Goal: Information Seeking & Learning: Compare options

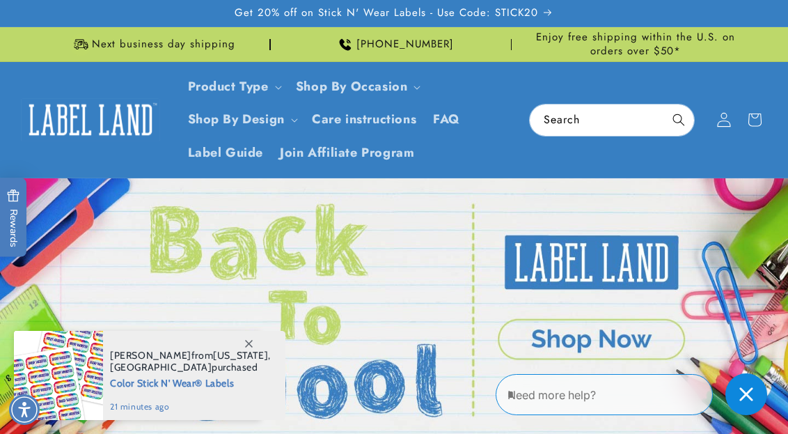
click at [724, 127] on span at bounding box center [724, 119] width 31 height 31
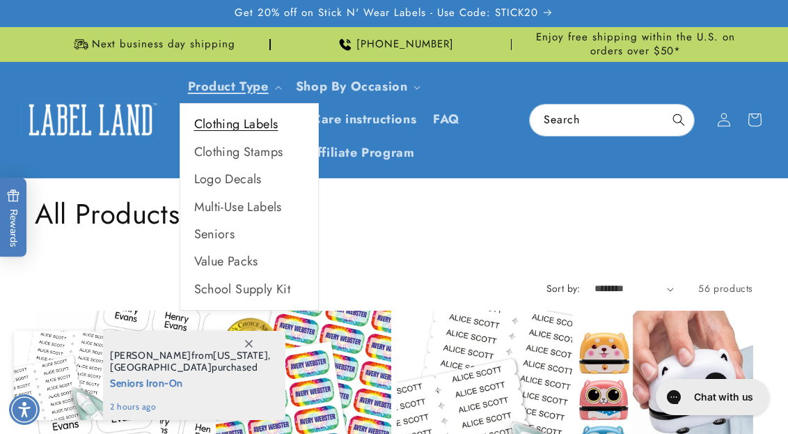
click at [275, 132] on link "Clothing Labels" at bounding box center [249, 124] width 138 height 27
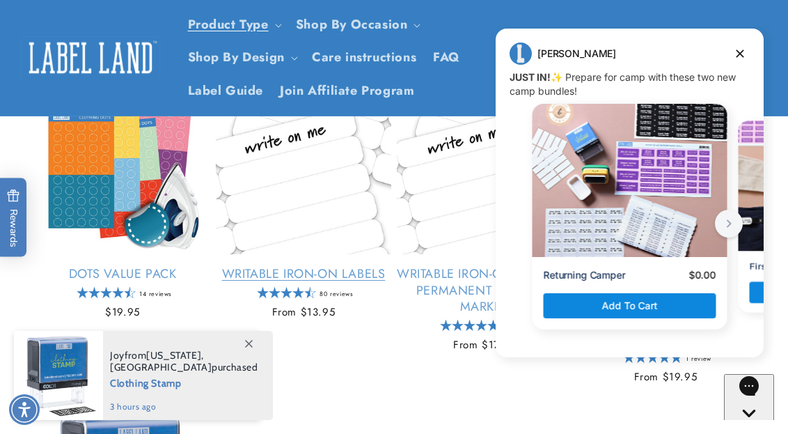
scroll to position [729, 0]
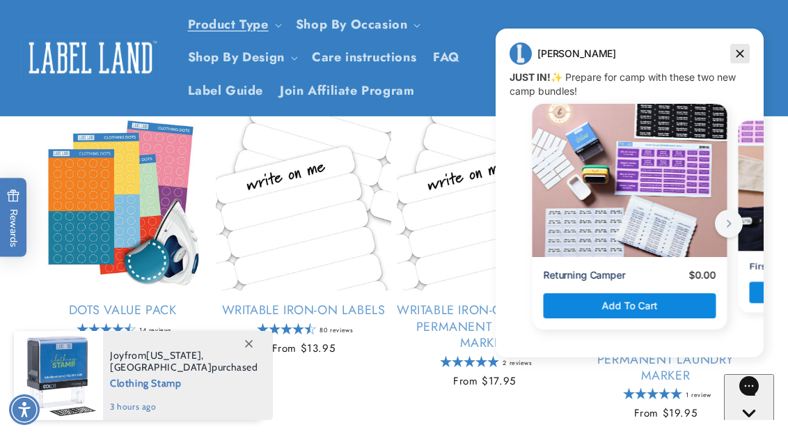
click at [737, 51] on icon "Dismiss campaign" at bounding box center [741, 54] width 8 height 8
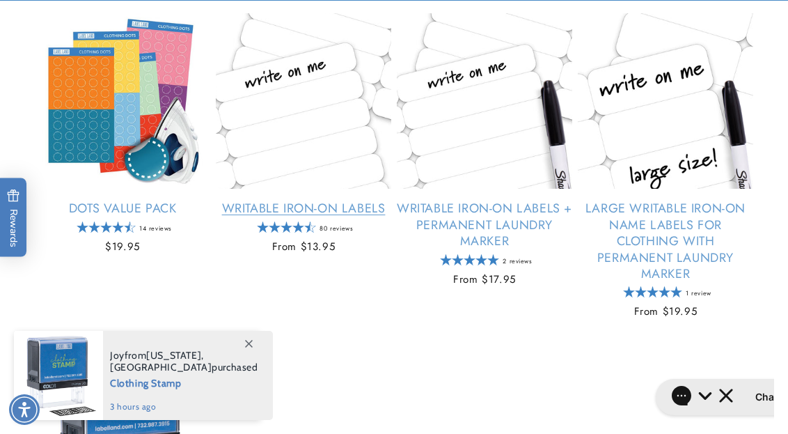
scroll to position [831, 0]
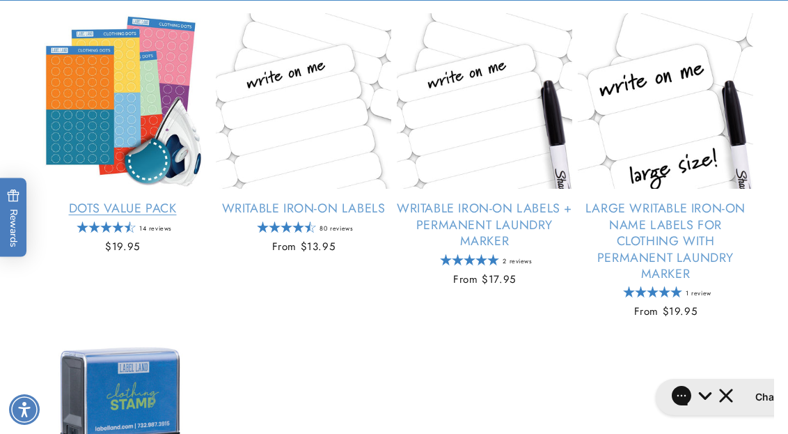
click at [104, 201] on link "Dots Value Pack" at bounding box center [122, 209] width 175 height 16
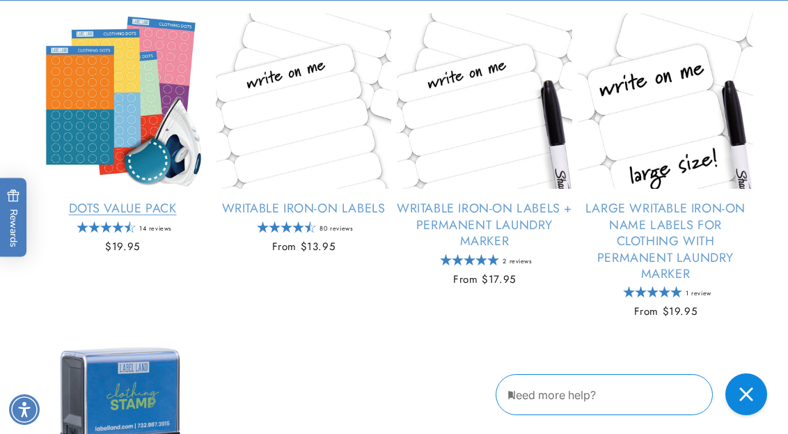
drag, startPoint x: 143, startPoint y: 134, endPoint x: 150, endPoint y: 159, distance: 26.2
click at [143, 201] on link "Dots Value Pack" at bounding box center [122, 209] width 175 height 16
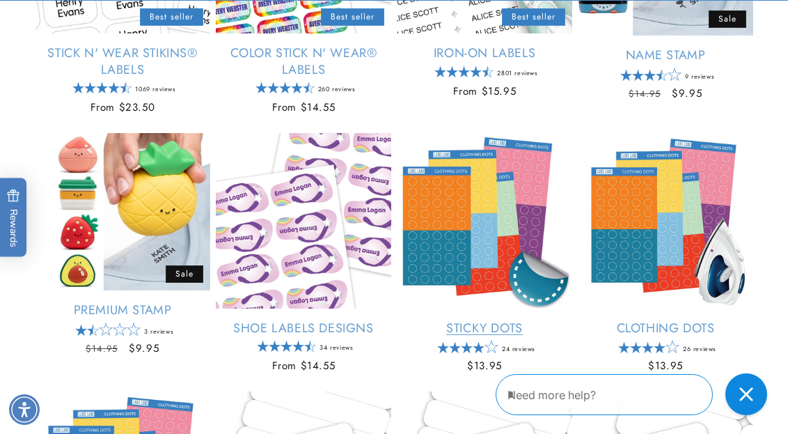
scroll to position [455, 0]
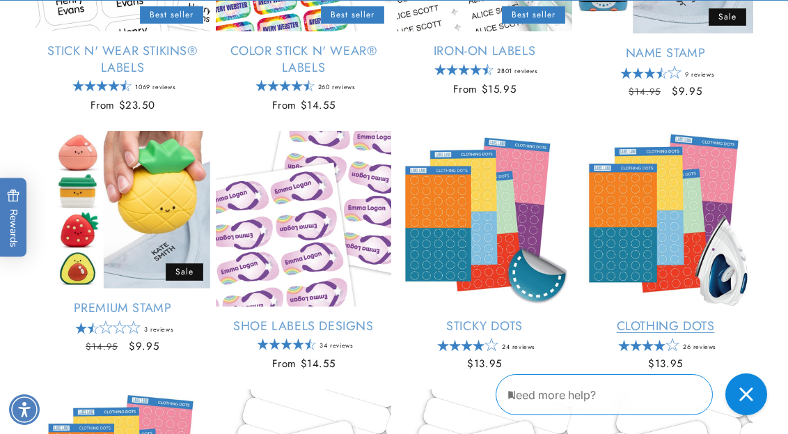
click at [674, 318] on link "Clothing Dots" at bounding box center [665, 326] width 175 height 16
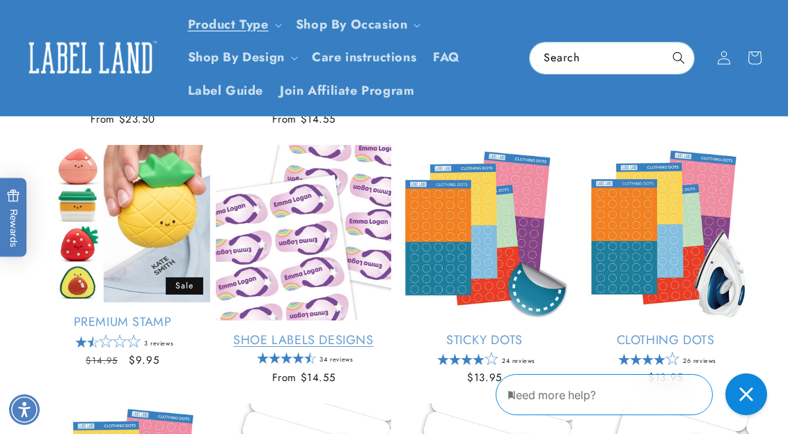
scroll to position [439, 0]
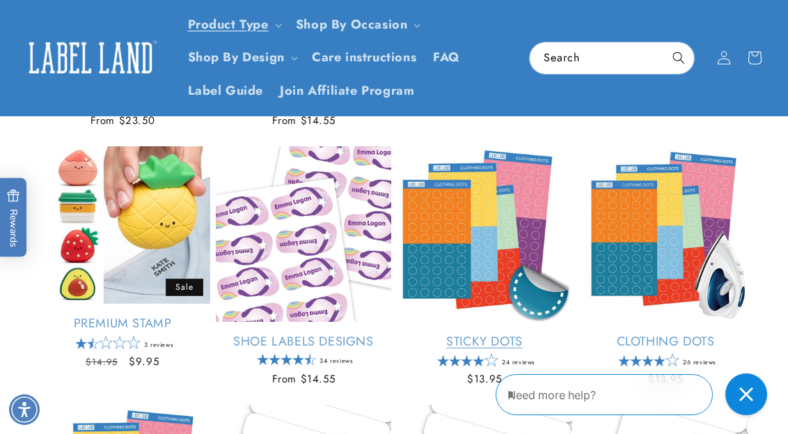
click at [533, 333] on link "Sticky Dots" at bounding box center [484, 341] width 175 height 16
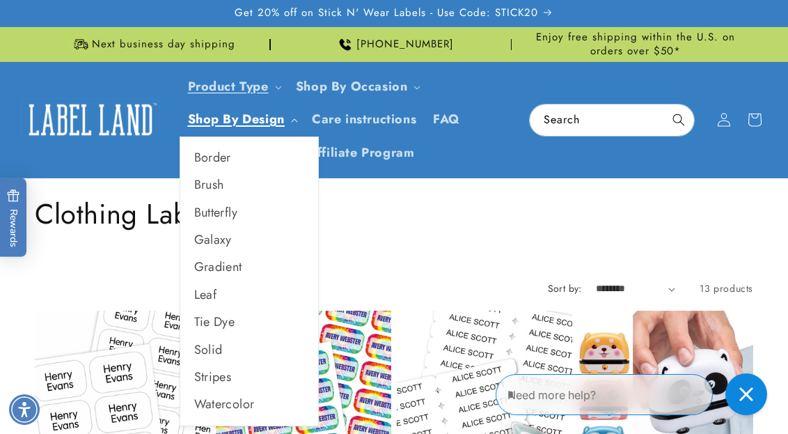
scroll to position [0, 0]
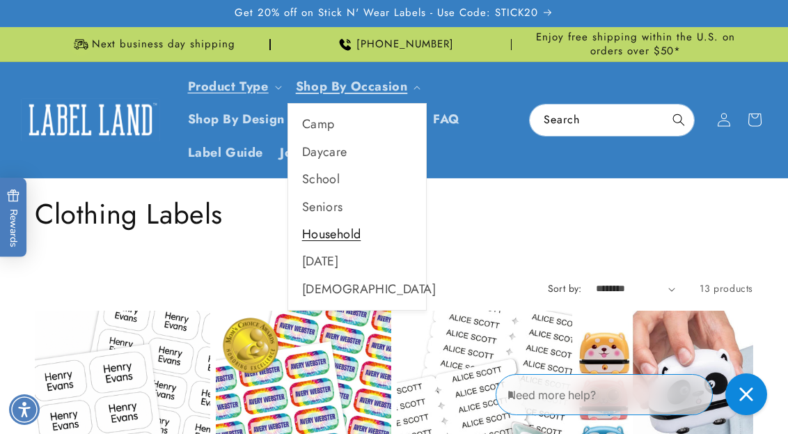
click at [344, 228] on link "Household" at bounding box center [357, 234] width 138 height 27
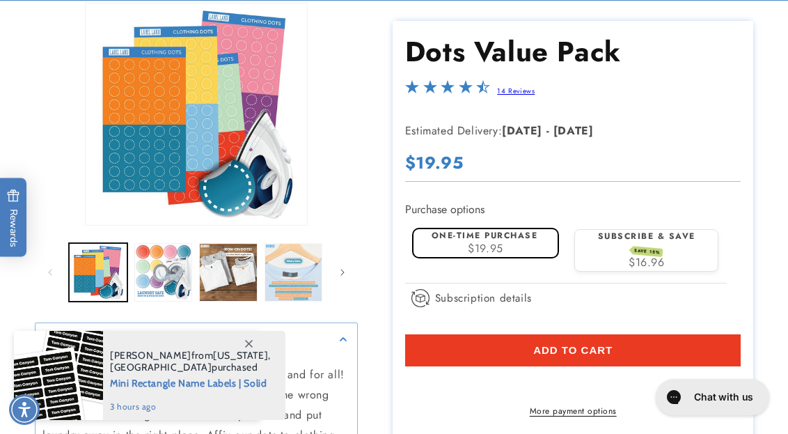
click at [283, 272] on button "Load image 4 in gallery view" at bounding box center [294, 272] width 58 height 58
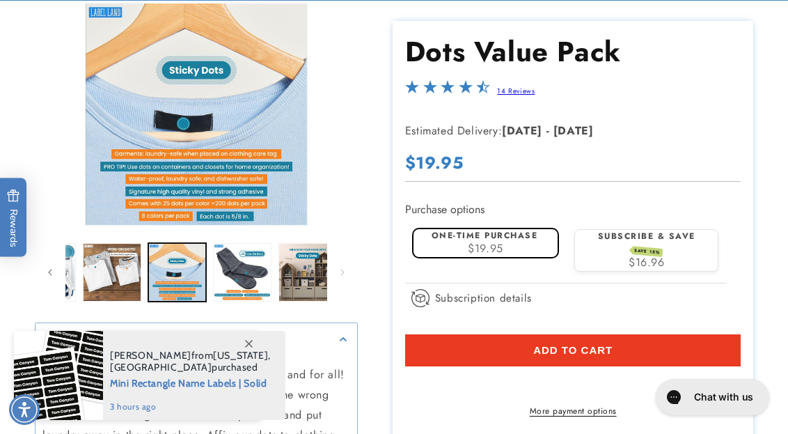
scroll to position [0, 129]
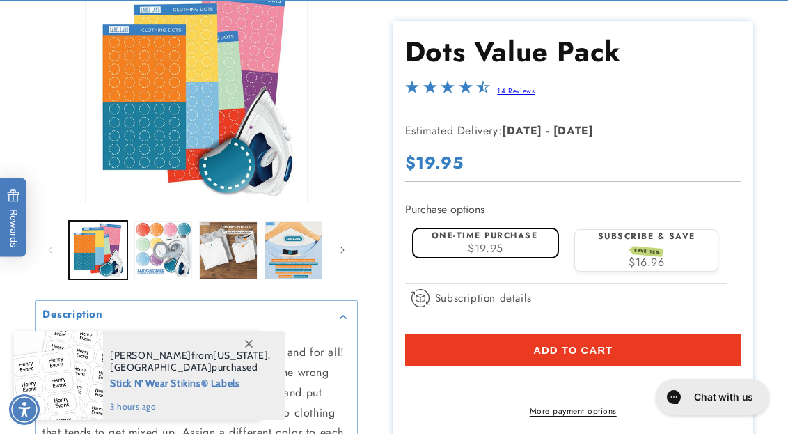
scroll to position [230, 0]
drag, startPoint x: 160, startPoint y: 239, endPoint x: 157, endPoint y: 264, distance: 25.2
click at [160, 239] on button "Load image 2 in gallery view" at bounding box center [163, 250] width 58 height 58
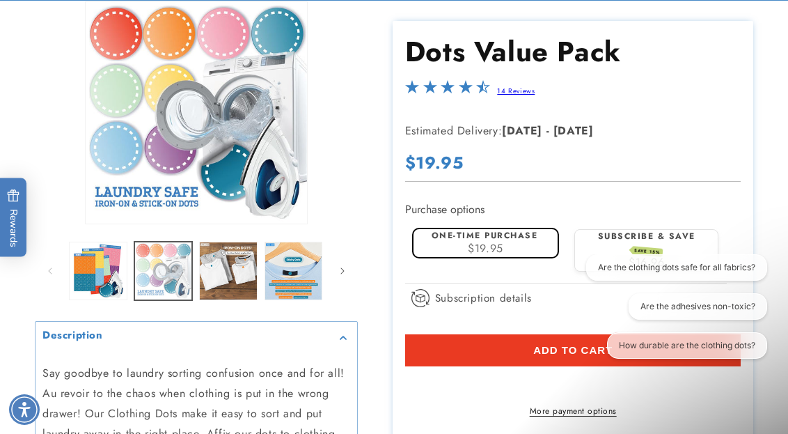
scroll to position [0, 0]
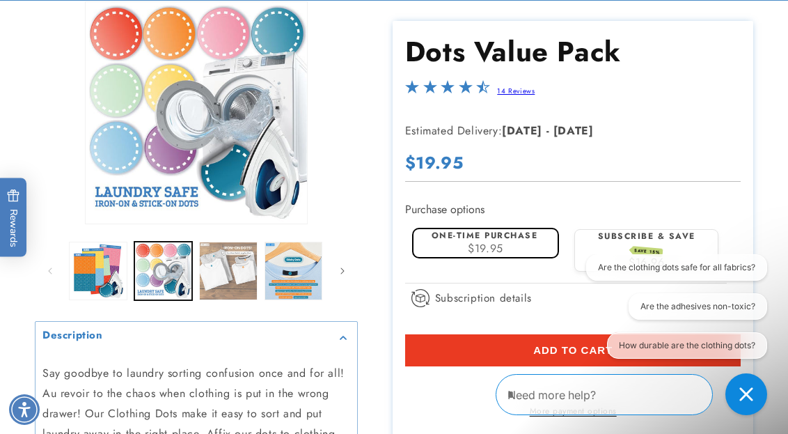
click at [238, 258] on button "Load image 3 in gallery view" at bounding box center [228, 271] width 58 height 58
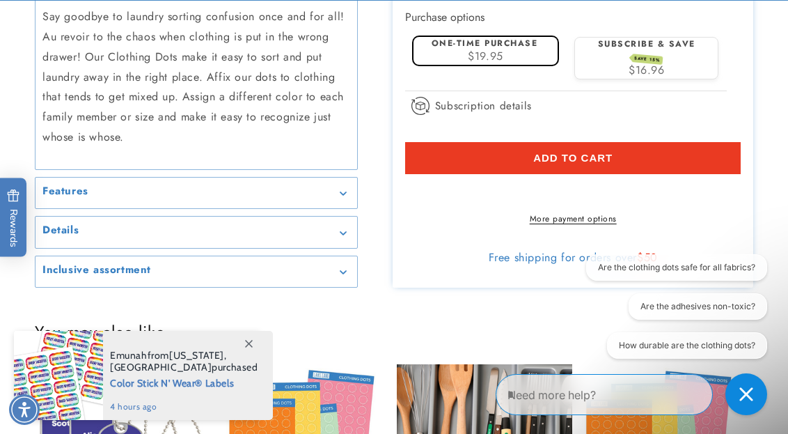
scroll to position [570, 0]
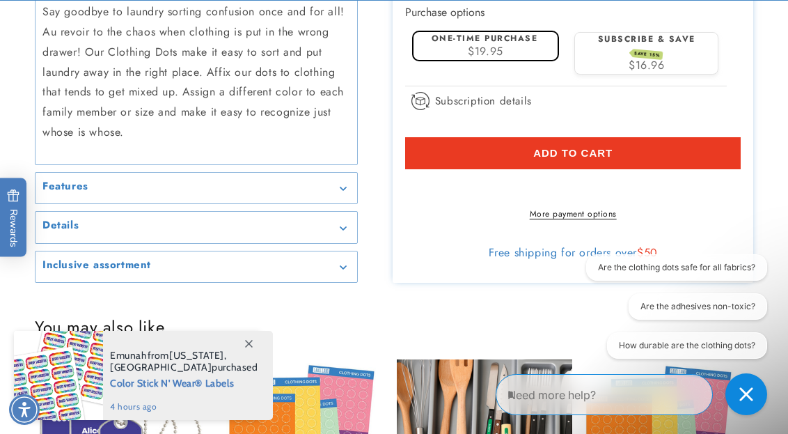
click at [262, 190] on summary "Features" at bounding box center [197, 188] width 322 height 31
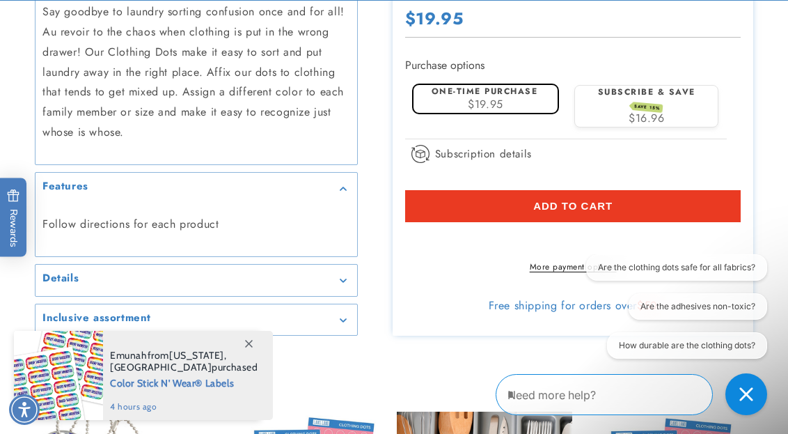
click at [214, 275] on div "Details" at bounding box center [196, 280] width 308 height 10
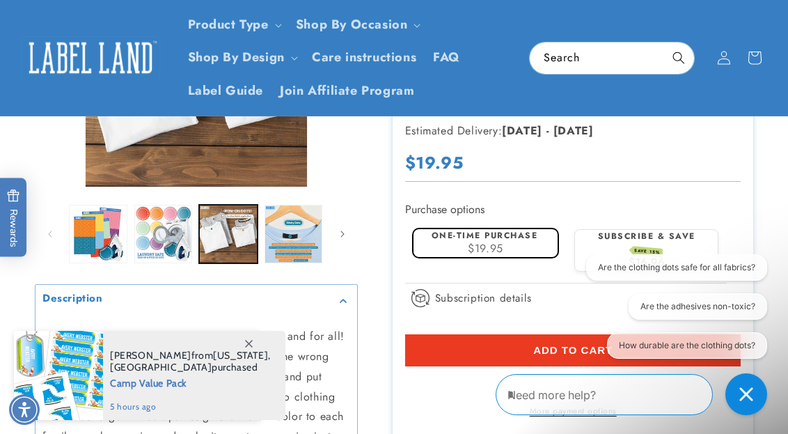
scroll to position [80, 0]
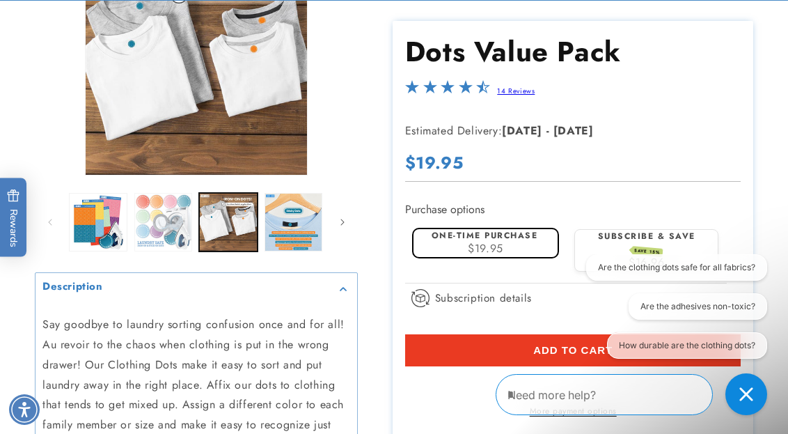
click at [158, 218] on button "Load image 2 in gallery view" at bounding box center [163, 222] width 58 height 58
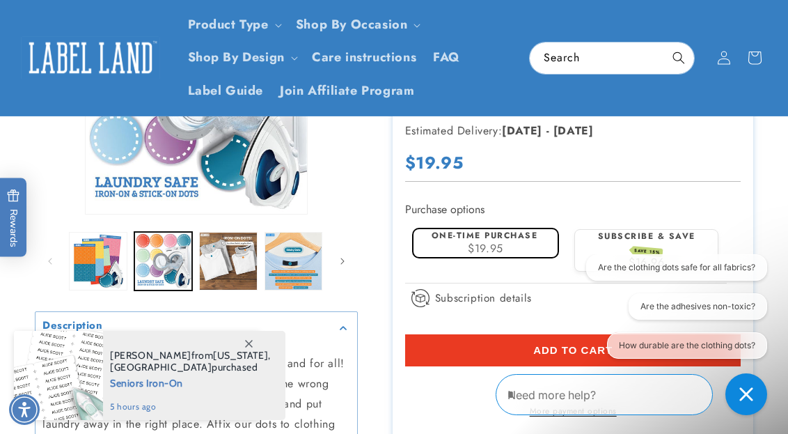
scroll to position [0, 0]
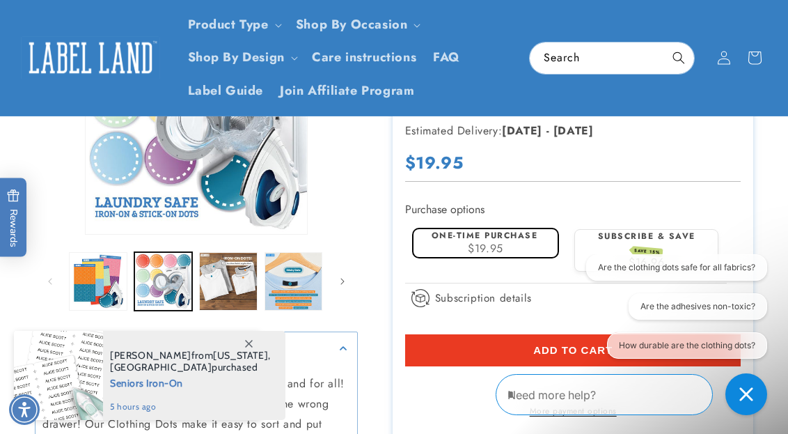
click at [86, 234] on button "Open media 2 in modal" at bounding box center [86, 234] width 0 height 0
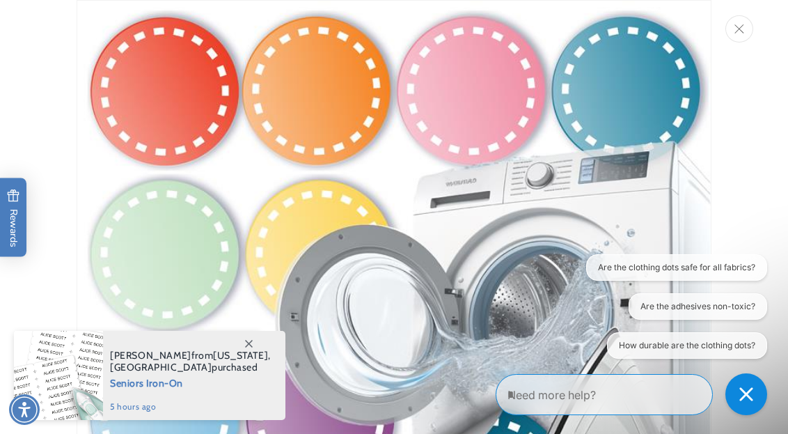
click at [727, 28] on button "Close" at bounding box center [739, 28] width 28 height 27
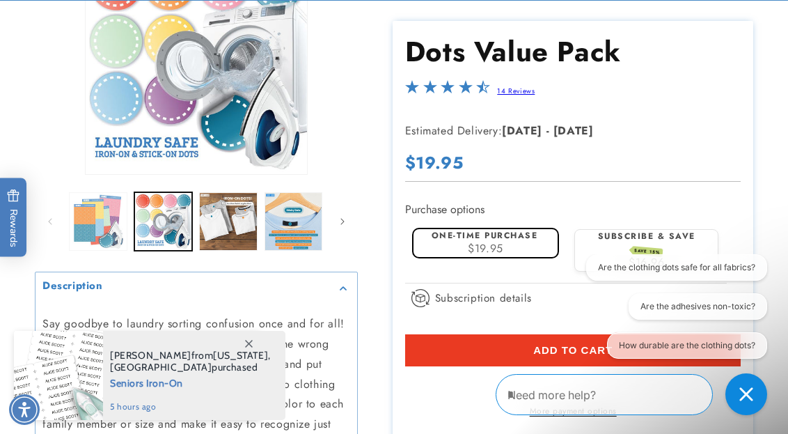
click at [116, 226] on button "Load image 1 in gallery view" at bounding box center [98, 221] width 58 height 58
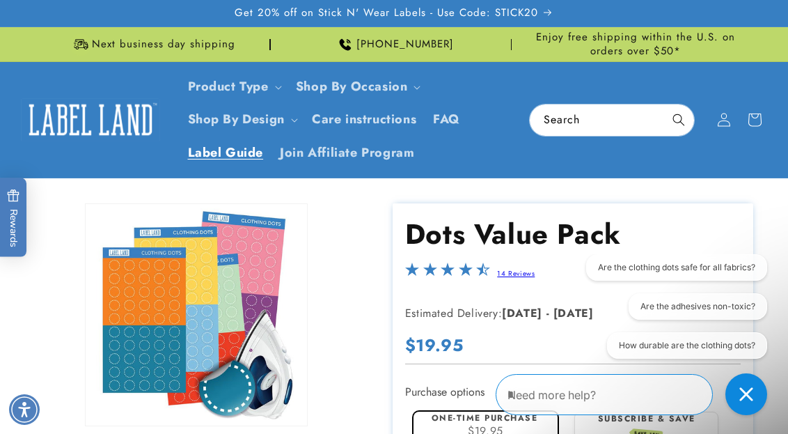
click at [225, 148] on span "Label Guide" at bounding box center [226, 153] width 76 height 16
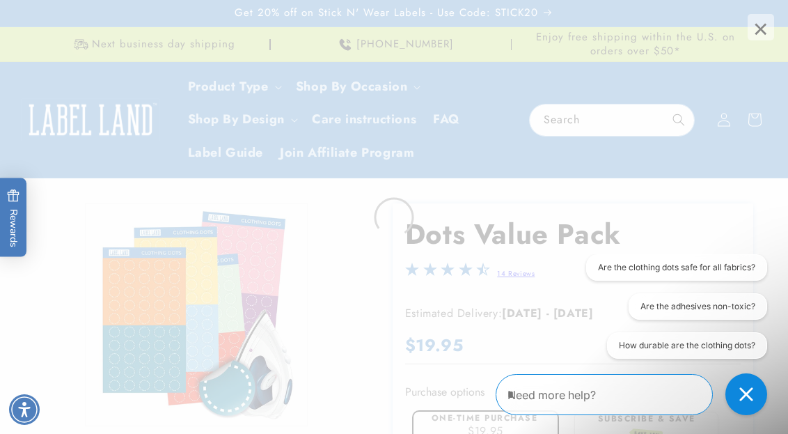
drag, startPoint x: 762, startPoint y: 36, endPoint x: 730, endPoint y: 90, distance: 63.0
click at [762, 36] on span "×" at bounding box center [761, 27] width 26 height 26
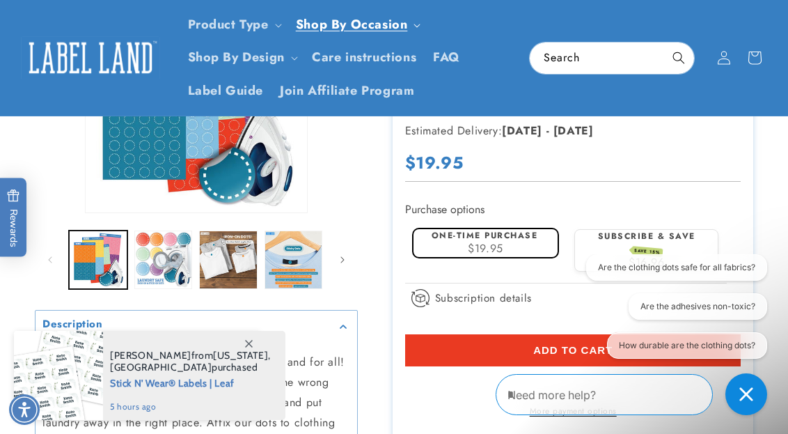
scroll to position [185, 0]
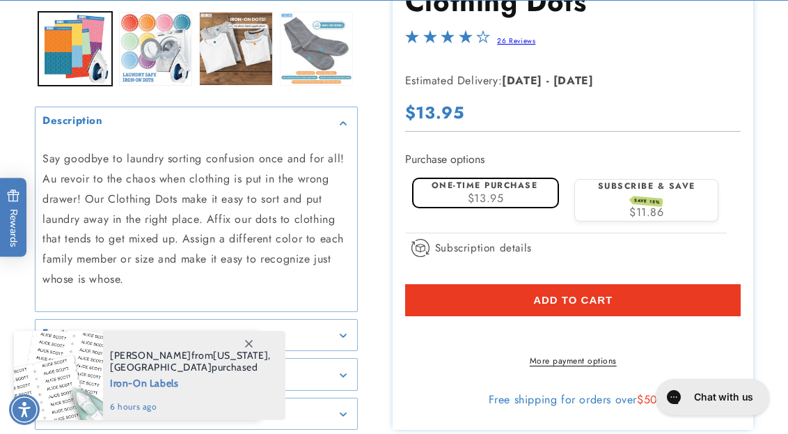
click at [315, 47] on button "Load image 4 in gallery view" at bounding box center [317, 49] width 74 height 74
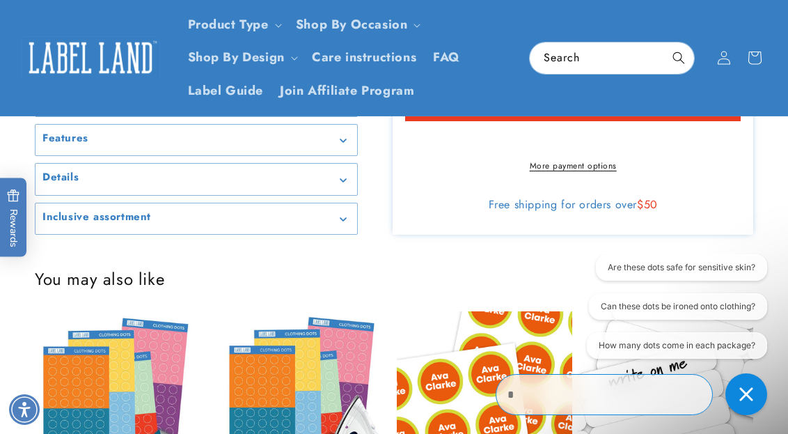
scroll to position [633, 0]
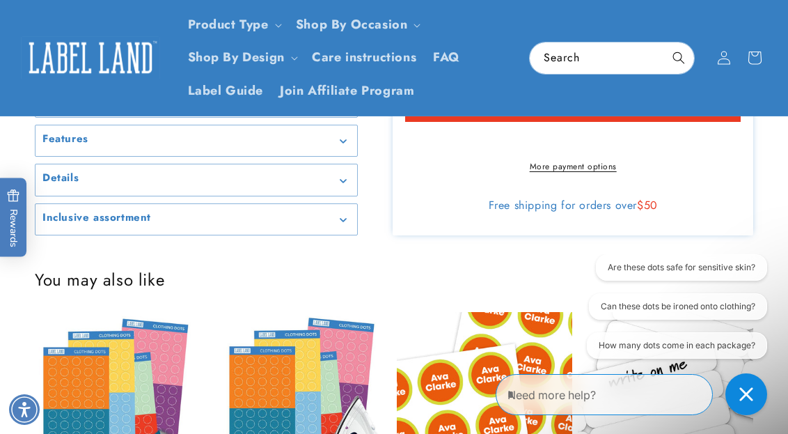
click at [161, 180] on summary "Details" at bounding box center [197, 179] width 322 height 31
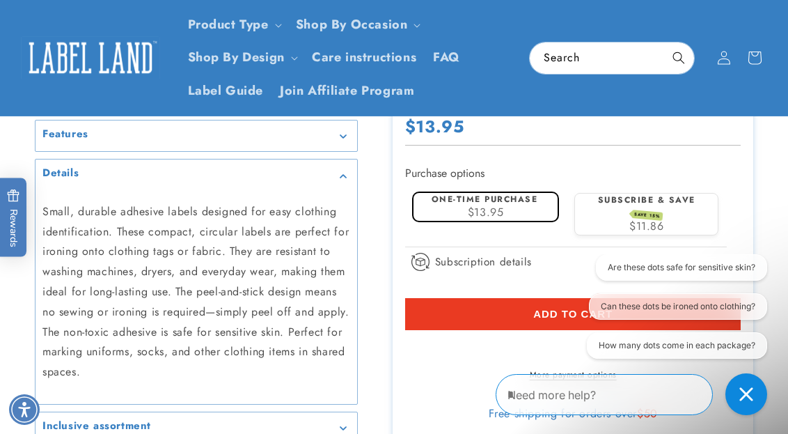
scroll to position [579, 0]
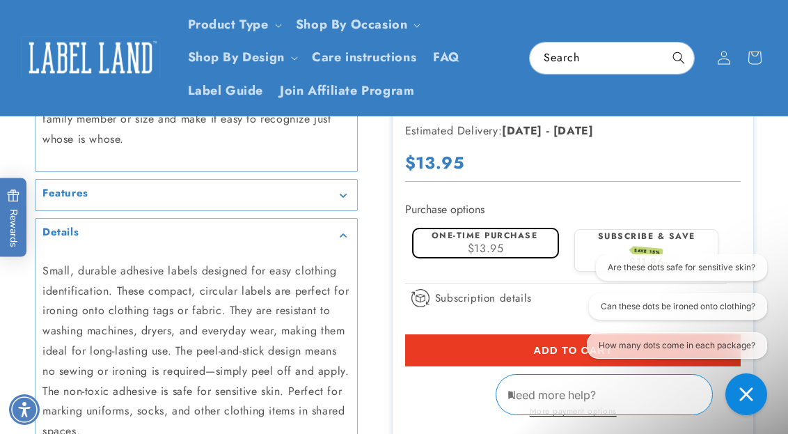
click at [160, 180] on summary "Features" at bounding box center [197, 195] width 322 height 31
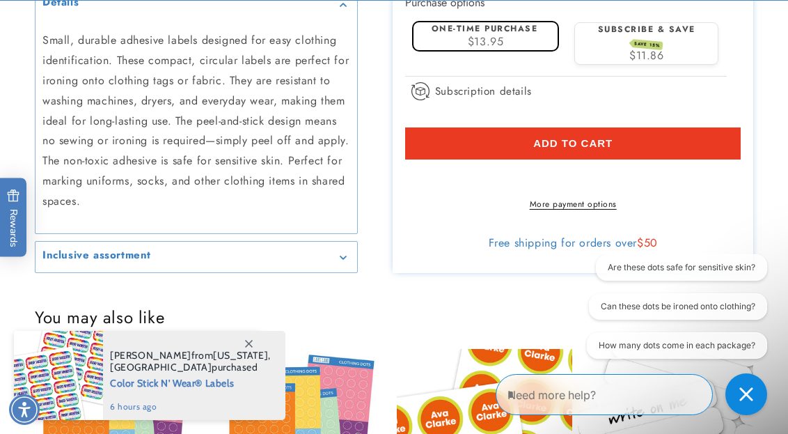
scroll to position [1095, 0]
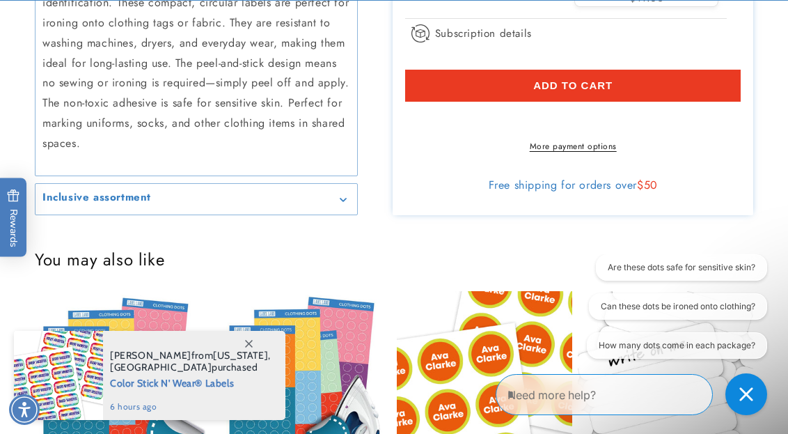
click at [161, 194] on div "Inclusive assortment" at bounding box center [196, 199] width 308 height 10
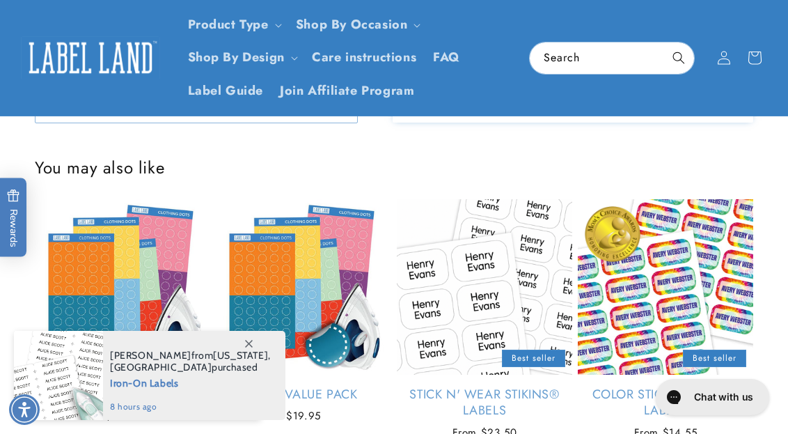
click at [109, 98] on h2 "Inclusive assortment" at bounding box center [96, 105] width 109 height 14
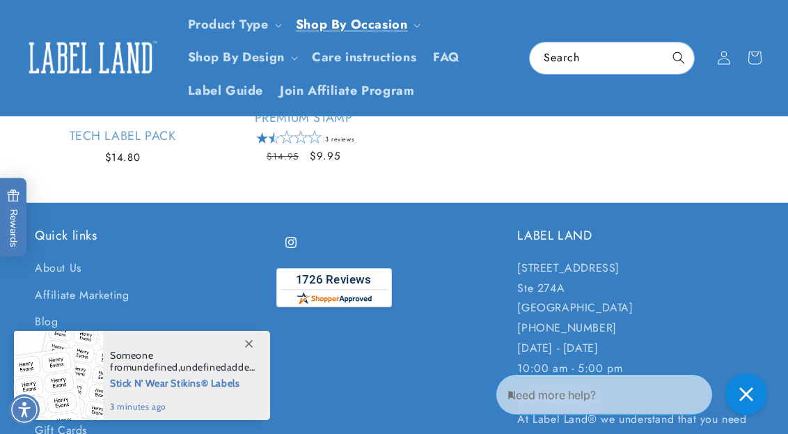
scroll to position [1403, 0]
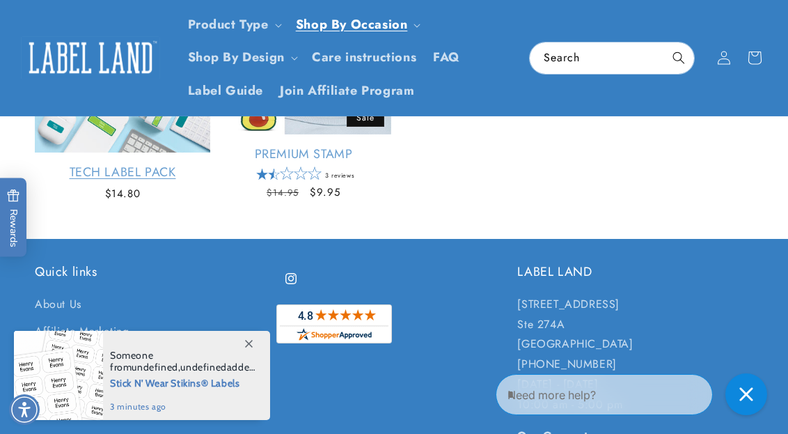
click at [177, 164] on link "Tech Label Pack" at bounding box center [122, 172] width 175 height 16
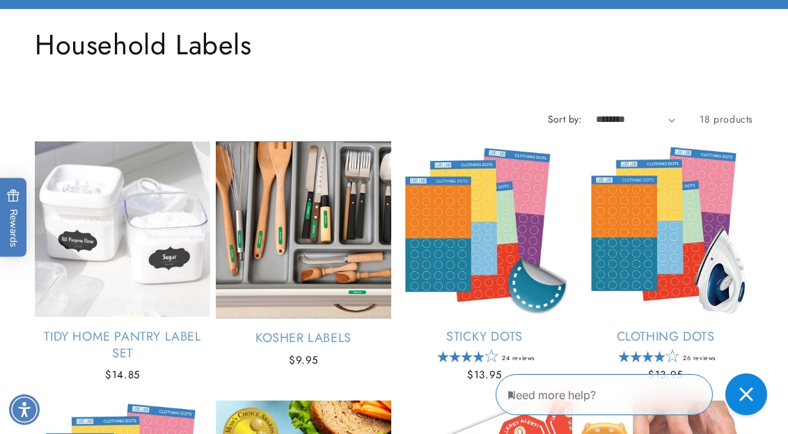
scroll to position [212, 0]
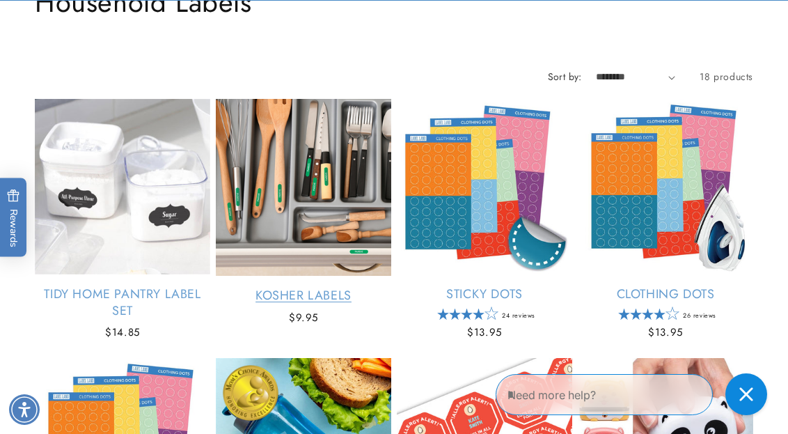
click at [276, 288] on link "Kosher Labels" at bounding box center [303, 296] width 175 height 16
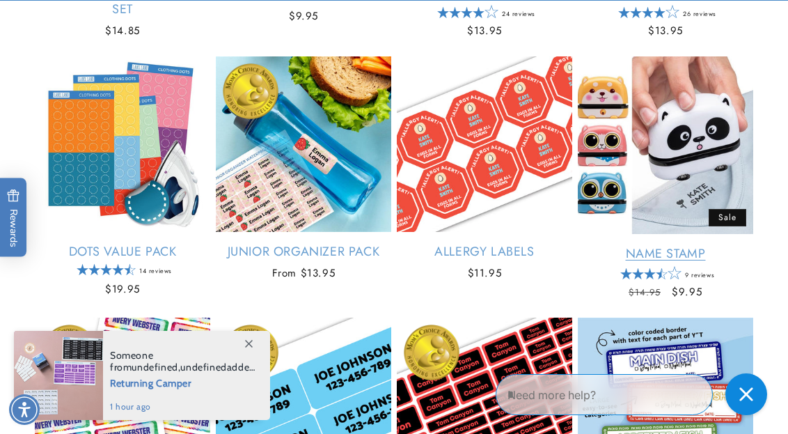
scroll to position [514, 0]
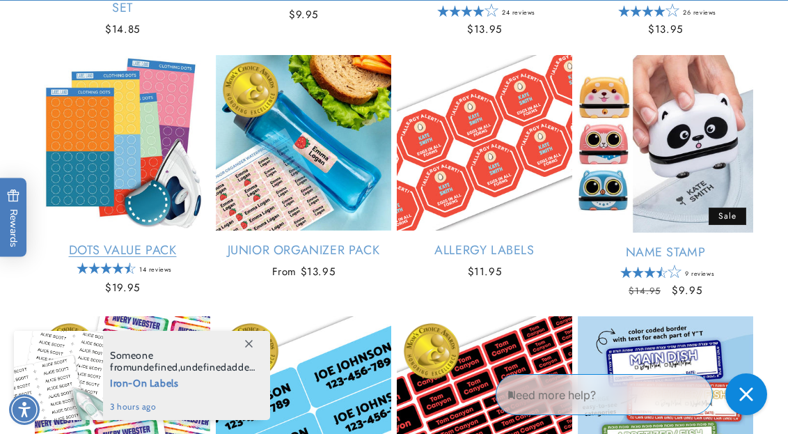
click at [179, 242] on link "Dots Value Pack" at bounding box center [122, 250] width 175 height 16
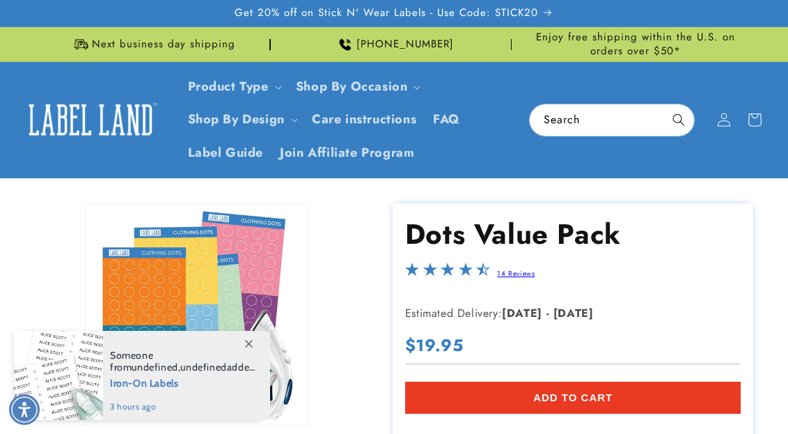
drag, startPoint x: 167, startPoint y: 154, endPoint x: 162, endPoint y: 190, distance: 36.5
